Goal: Task Accomplishment & Management: Complete application form

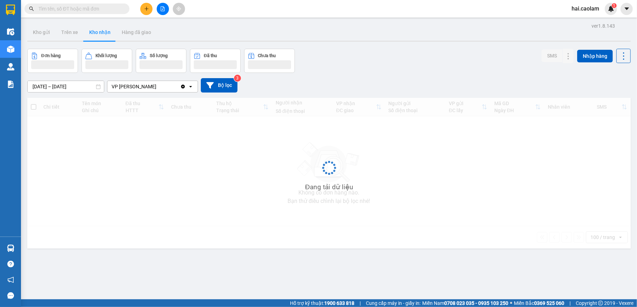
click at [145, 10] on icon "plus" at bounding box center [146, 8] width 5 height 5
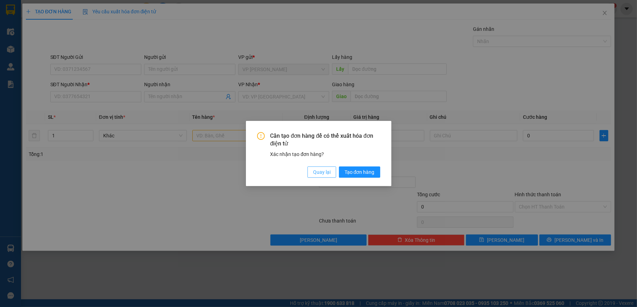
drag, startPoint x: 329, startPoint y: 174, endPoint x: 274, endPoint y: 154, distance: 59.0
click at [329, 173] on span "Quay lại" at bounding box center [321, 172] width 17 height 8
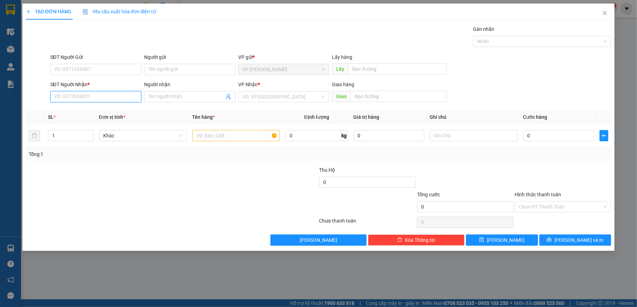
click at [93, 97] on input "SĐT Người Nhận *" at bounding box center [95, 96] width 91 height 11
type input "0853834076"
click at [105, 107] on div "0853834076 - Chị Thy" at bounding box center [95, 111] width 91 height 11
type input "Chị Thy"
type input "0853834076"
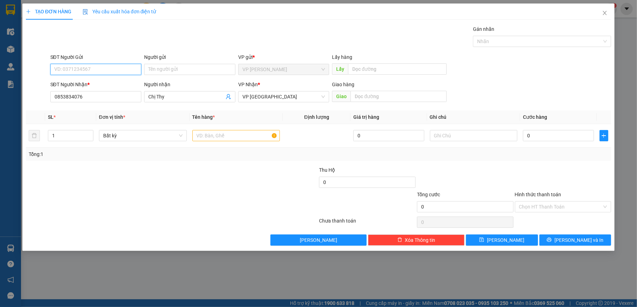
click at [107, 70] on input "SĐT Người Gửi" at bounding box center [95, 69] width 91 height 11
type input "0911272165"
click at [228, 138] on input "text" at bounding box center [236, 135] width 88 height 11
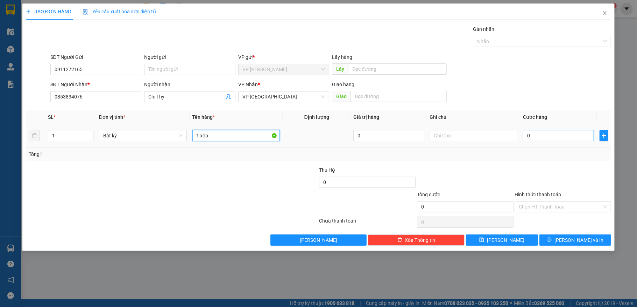
type input "1 xốp"
click at [566, 134] on input "0" at bounding box center [558, 135] width 71 height 11
type input "3"
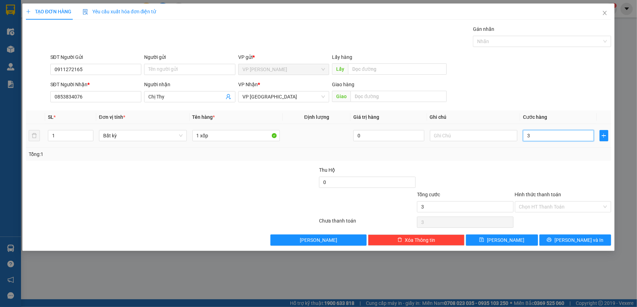
type input "30"
click at [560, 211] on input "Hình thức thanh toán" at bounding box center [560, 206] width 83 height 10
type input "30.000"
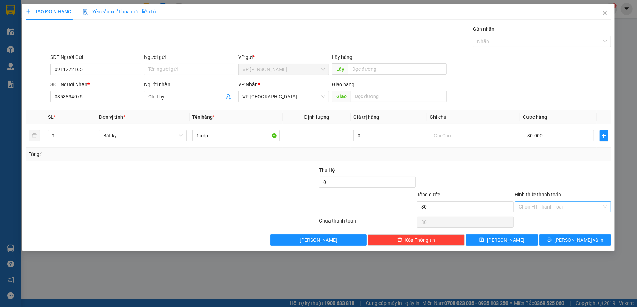
type input "30.000"
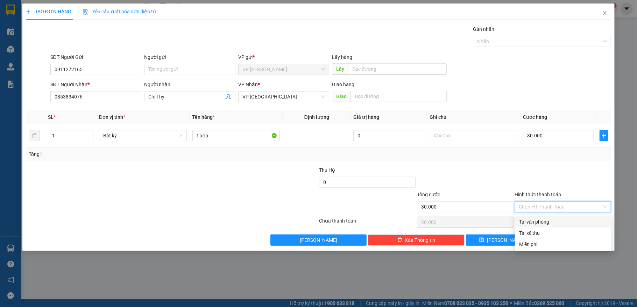
click at [555, 220] on div "Tại văn phòng" at bounding box center [563, 222] width 88 height 8
type input "0"
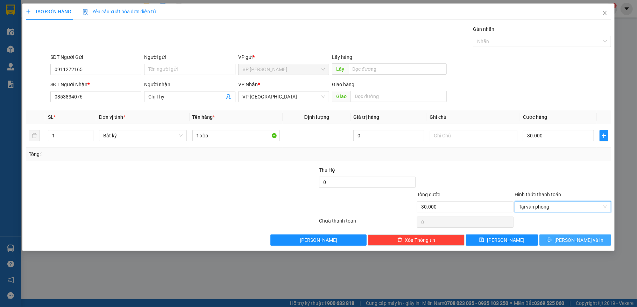
click at [556, 239] on button "[PERSON_NAME] và In" at bounding box center [576, 239] width 72 height 11
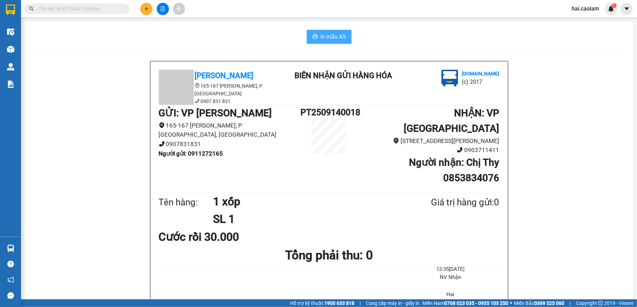
click at [321, 35] on span "In mẫu A5" at bounding box center [333, 36] width 25 height 9
